Goal: Task Accomplishment & Management: Use online tool/utility

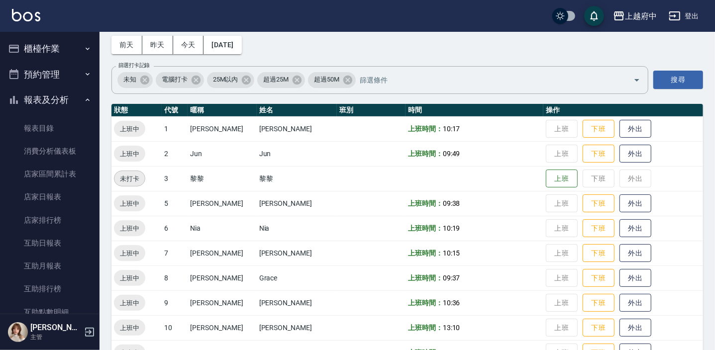
scroll to position [135, 0]
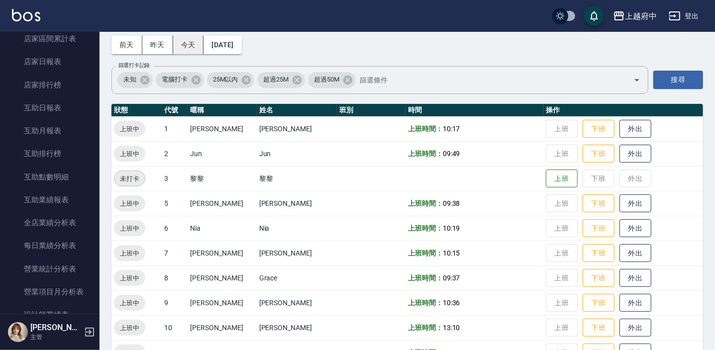
click at [186, 37] on button "今天" at bounding box center [188, 45] width 31 height 18
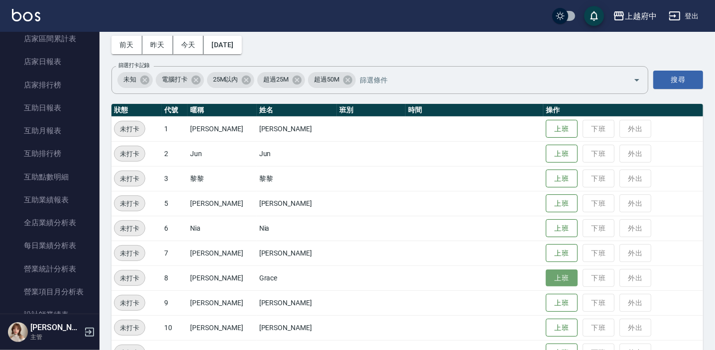
click at [552, 285] on button "上班" at bounding box center [562, 278] width 32 height 17
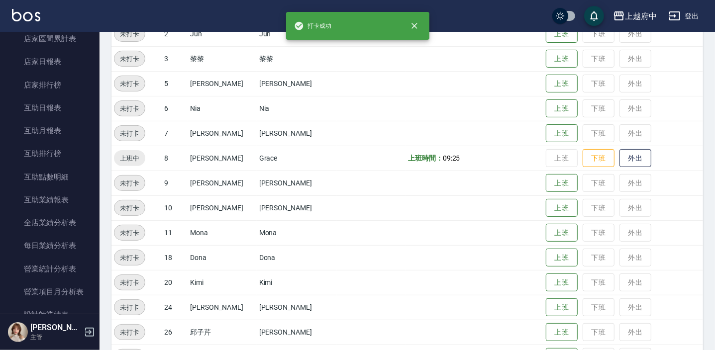
scroll to position [225, 0]
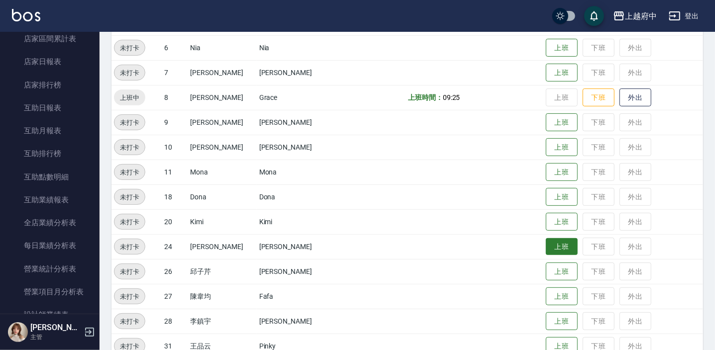
click at [546, 245] on button "上班" at bounding box center [562, 246] width 32 height 17
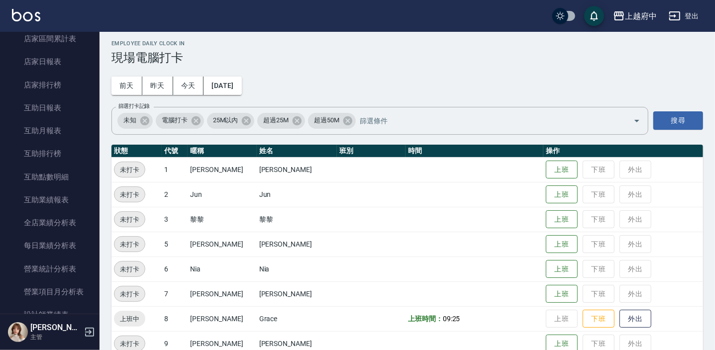
scroll to position [0, 0]
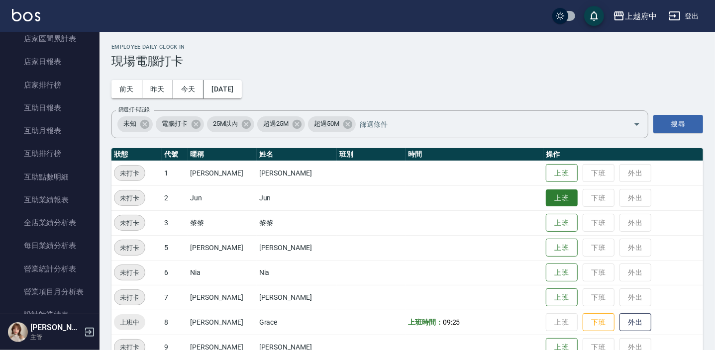
click at [546, 192] on button "上班" at bounding box center [562, 198] width 32 height 17
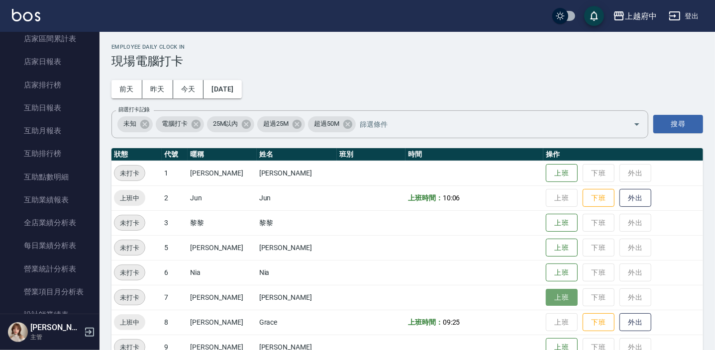
click at [546, 296] on button "上班" at bounding box center [562, 297] width 32 height 17
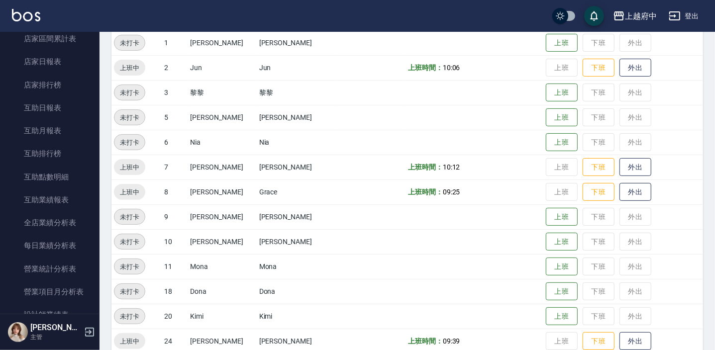
scroll to position [135, 0]
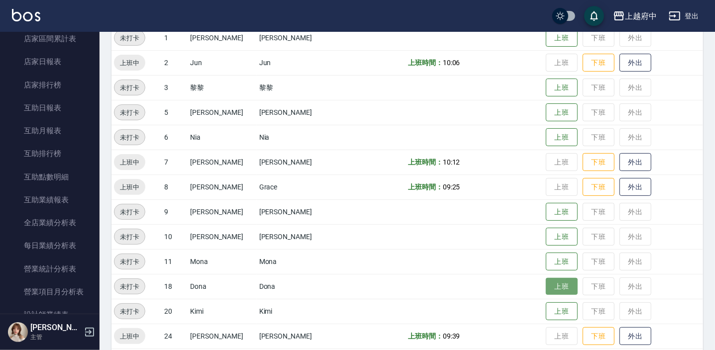
click at [547, 290] on button "上班" at bounding box center [562, 286] width 32 height 17
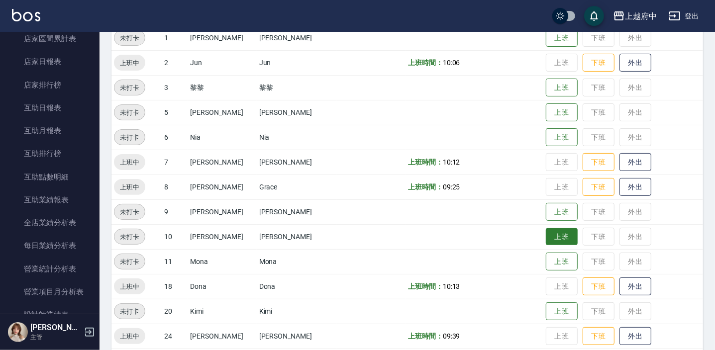
click at [552, 238] on button "上班" at bounding box center [562, 236] width 32 height 17
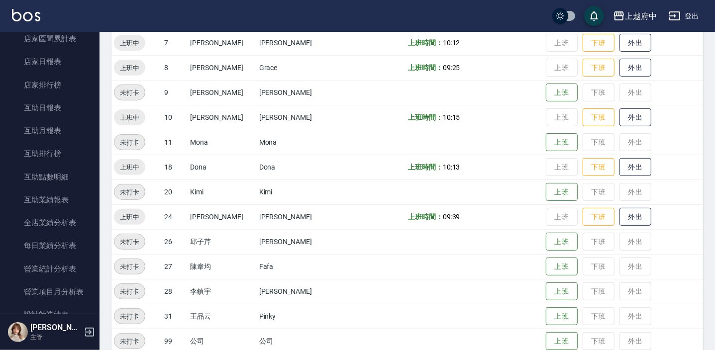
scroll to position [270, 0]
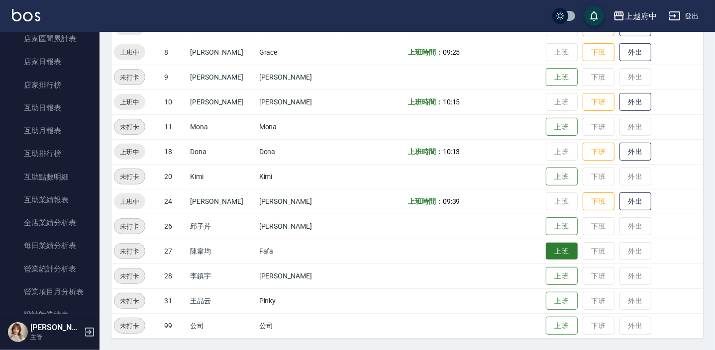
click at [551, 256] on button "上班" at bounding box center [562, 251] width 32 height 17
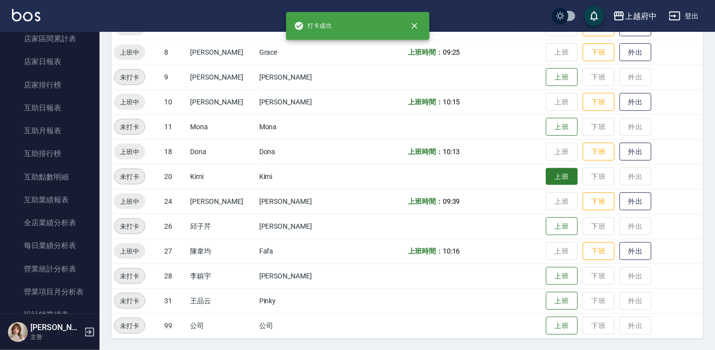
click at [546, 173] on button "上班" at bounding box center [562, 176] width 32 height 17
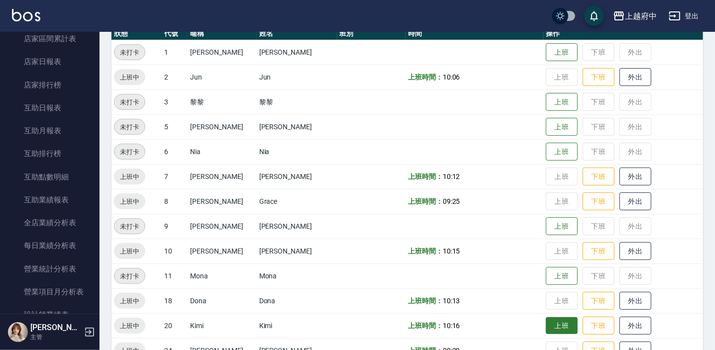
scroll to position [120, 0]
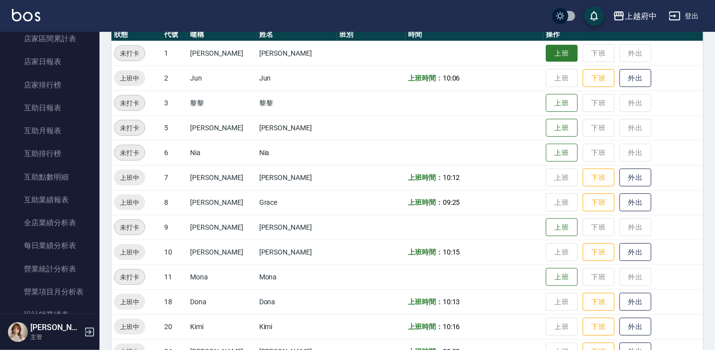
click at [552, 48] on button "上班" at bounding box center [562, 53] width 32 height 17
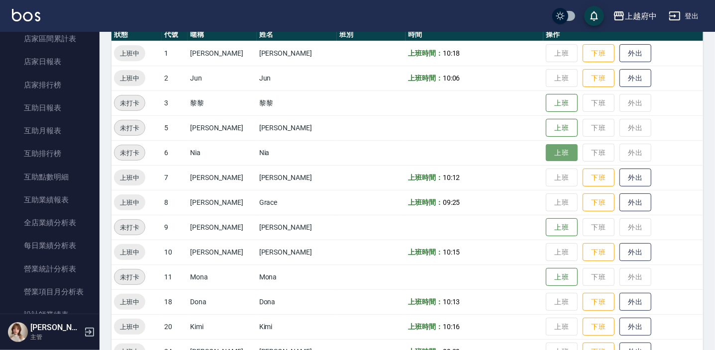
click at [546, 146] on button "上班" at bounding box center [562, 152] width 32 height 17
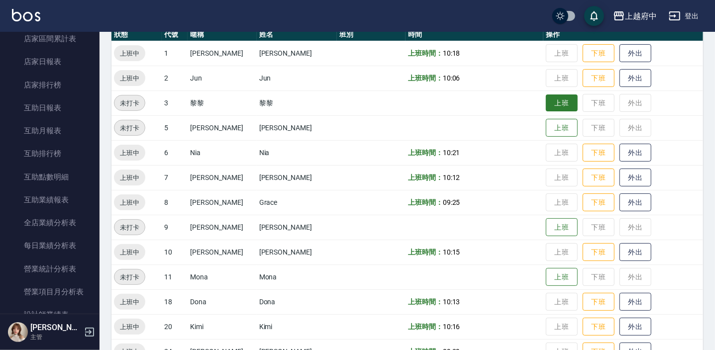
click at [562, 96] on button "上班" at bounding box center [562, 103] width 32 height 17
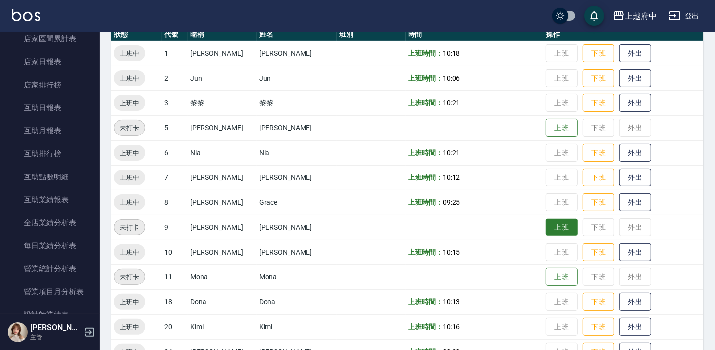
click at [550, 219] on button "上班" at bounding box center [562, 227] width 32 height 17
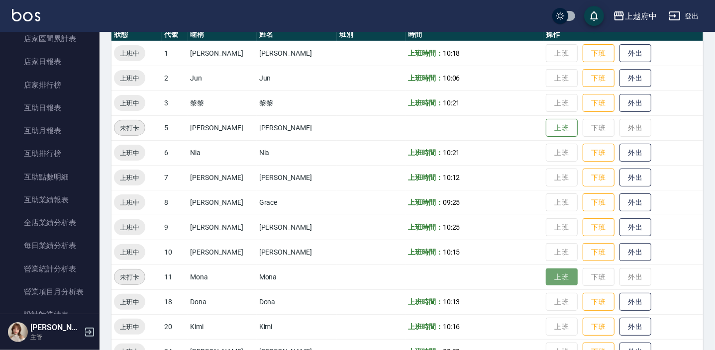
click at [548, 276] on button "上班" at bounding box center [562, 277] width 32 height 17
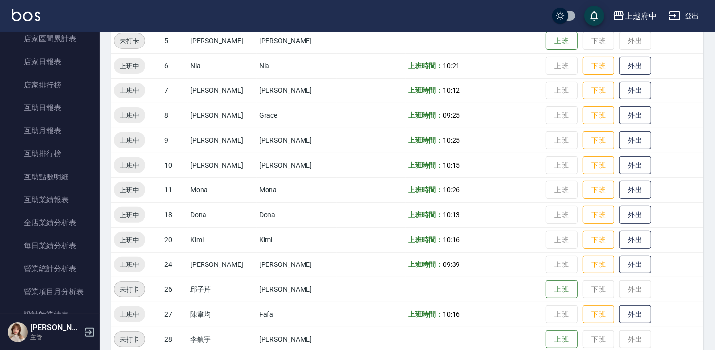
scroll to position [270, 0]
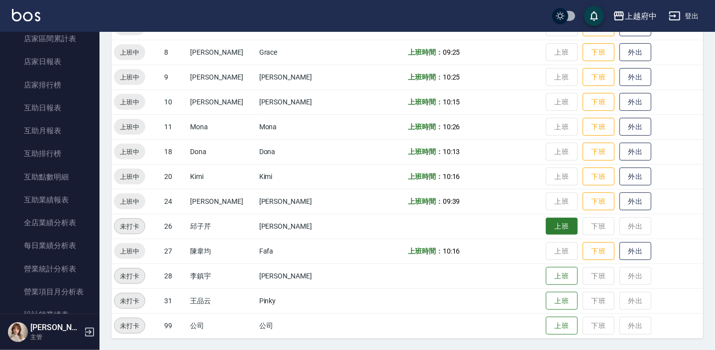
click at [546, 223] on button "上班" at bounding box center [562, 226] width 32 height 17
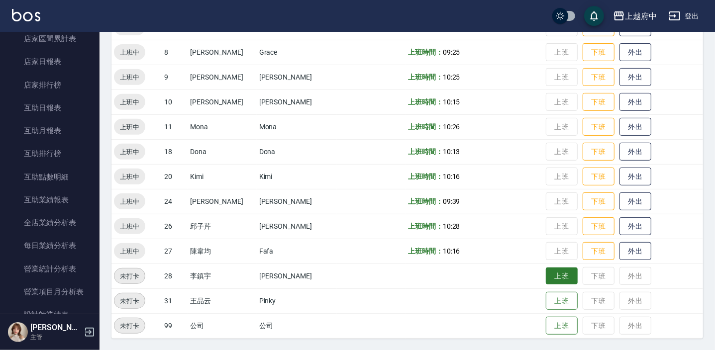
click at [552, 278] on button "上班" at bounding box center [562, 276] width 32 height 17
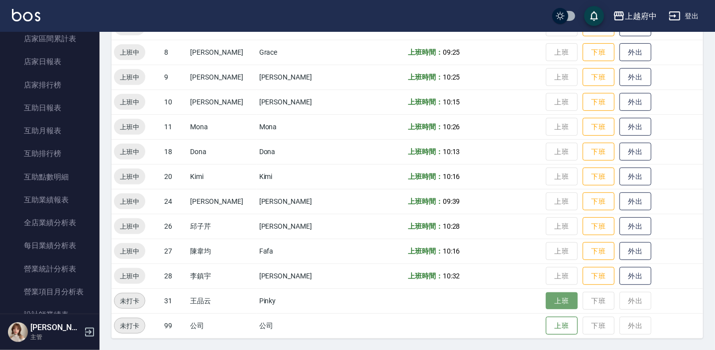
click at [556, 297] on button "上班" at bounding box center [562, 301] width 32 height 17
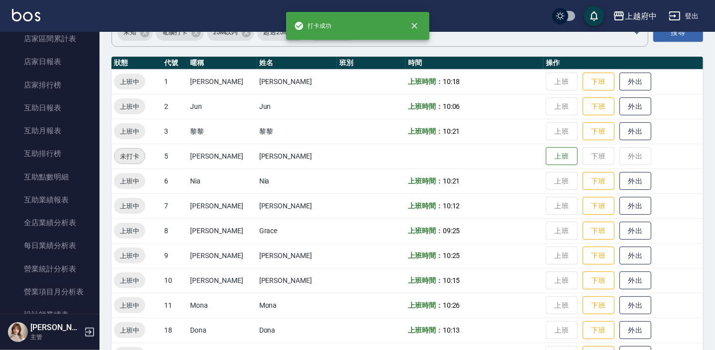
scroll to position [90, 0]
